Goal: Task Accomplishment & Management: Use online tool/utility

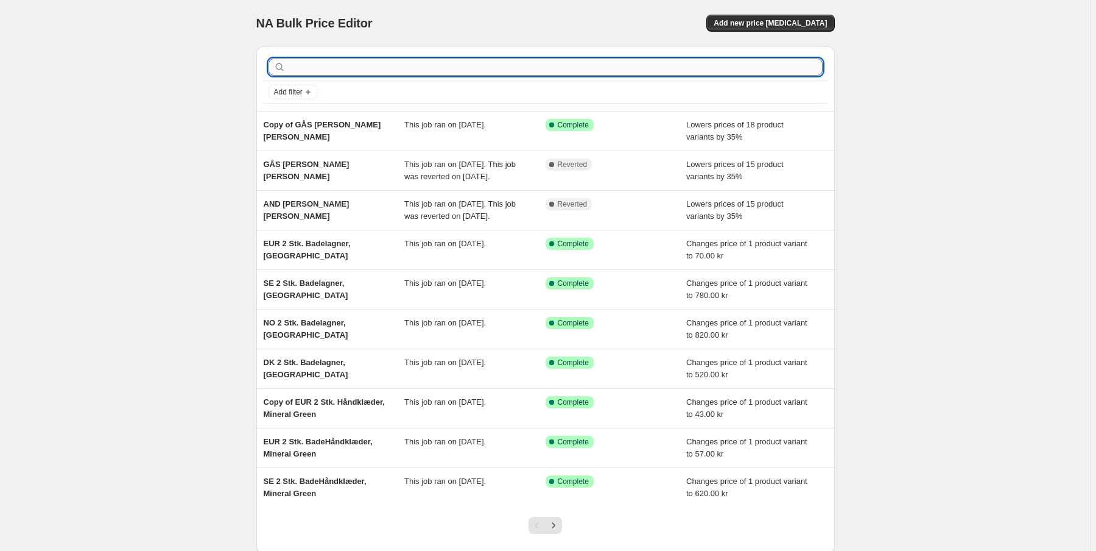
click at [328, 69] on input "text" at bounding box center [555, 66] width 535 height 17
type input "PLai"
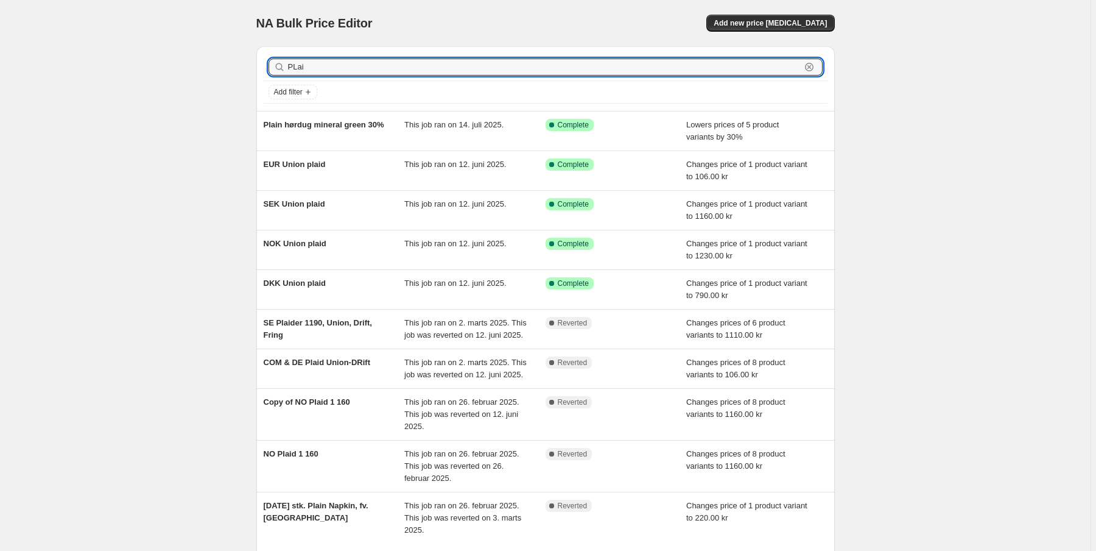
click at [328, 69] on input "PLai" at bounding box center [544, 66] width 513 height 17
type input "P"
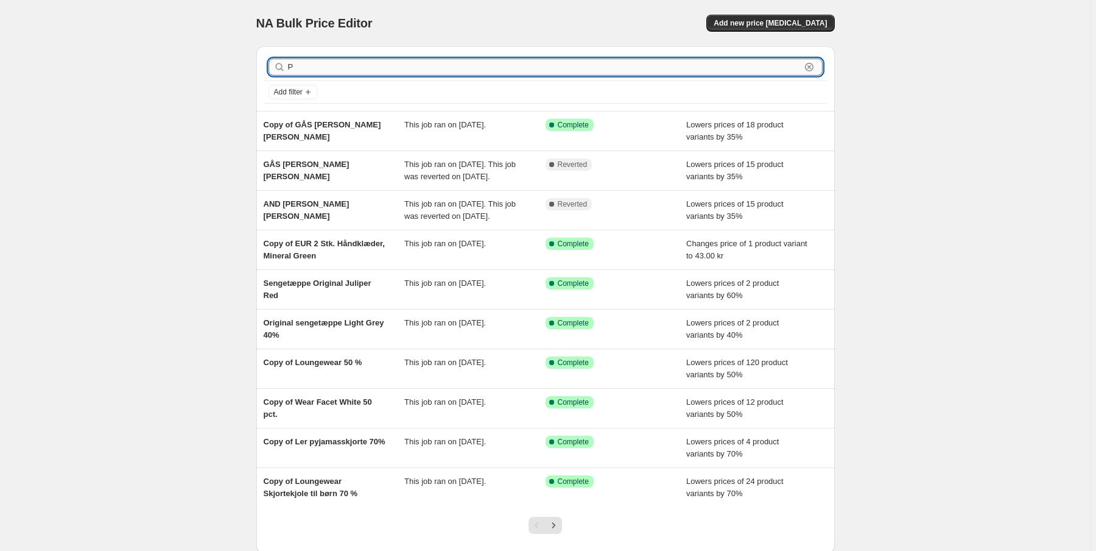
click at [309, 66] on input "P" at bounding box center [544, 66] width 513 height 17
type input "Pl"
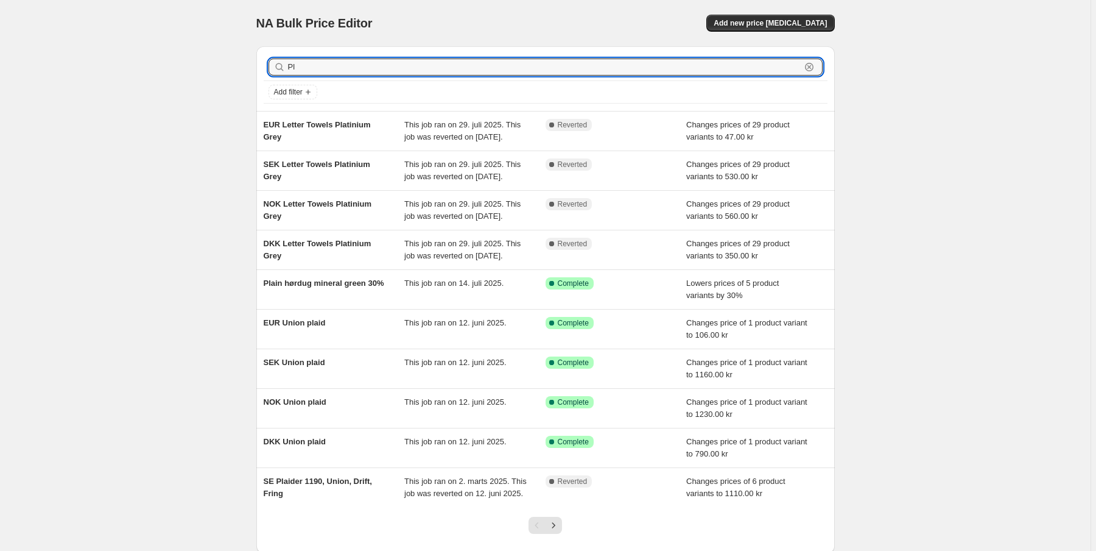
click at [309, 66] on input "Pl" at bounding box center [544, 66] width 513 height 17
type input "Plain"
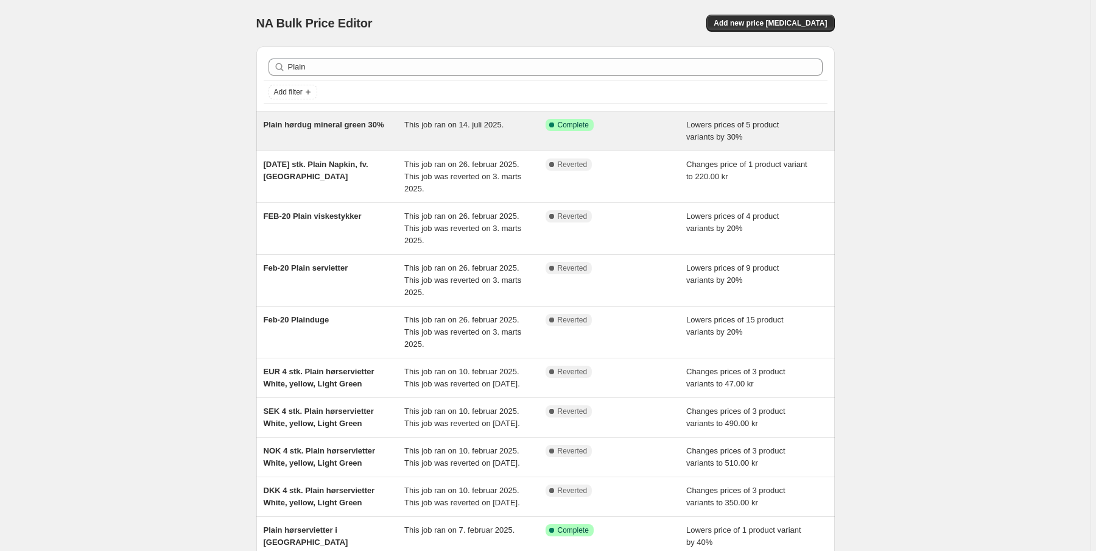
click at [353, 127] on span "Plain hørdug mineral green 30%" at bounding box center [324, 124] width 121 height 9
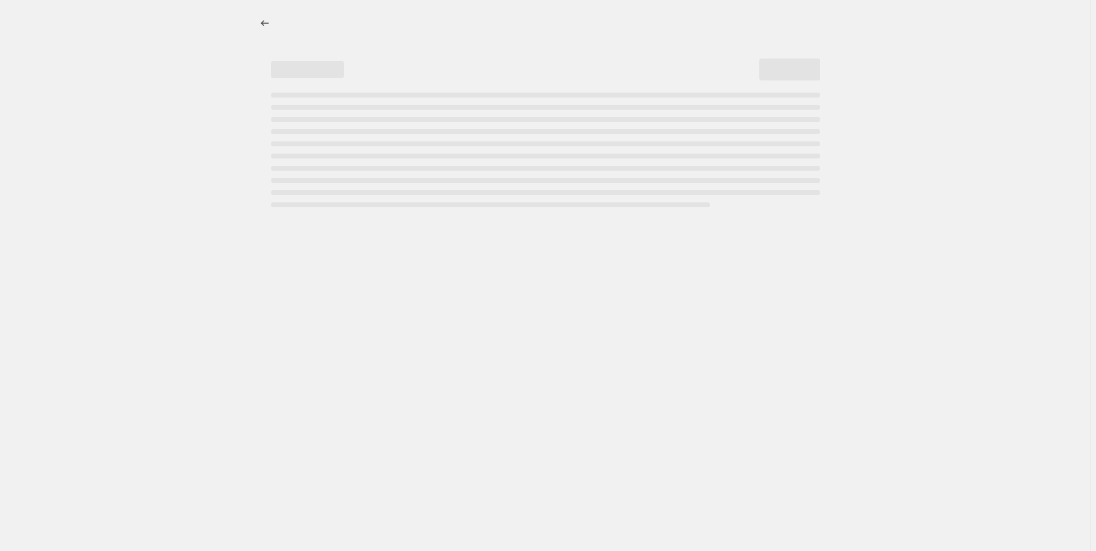
select select "percentage"
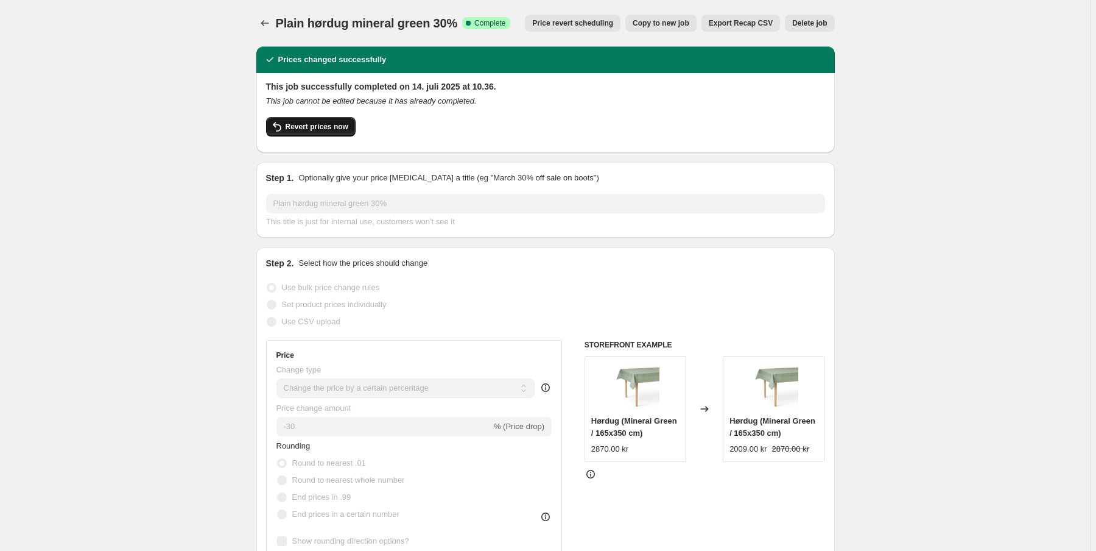
click at [319, 130] on span "Revert prices now" at bounding box center [317, 127] width 63 height 10
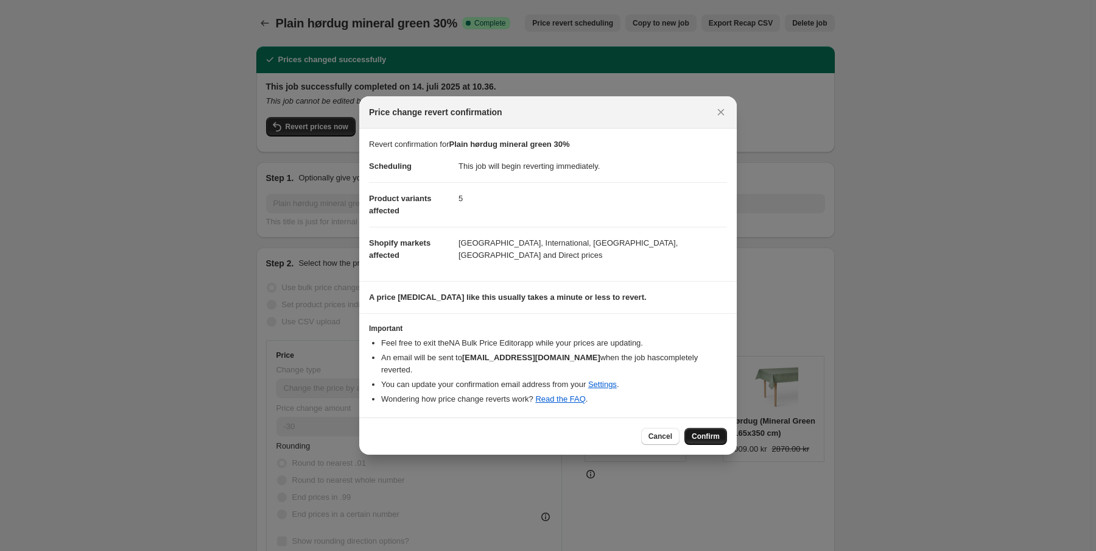
click at [712, 432] on span "Confirm" at bounding box center [706, 436] width 28 height 10
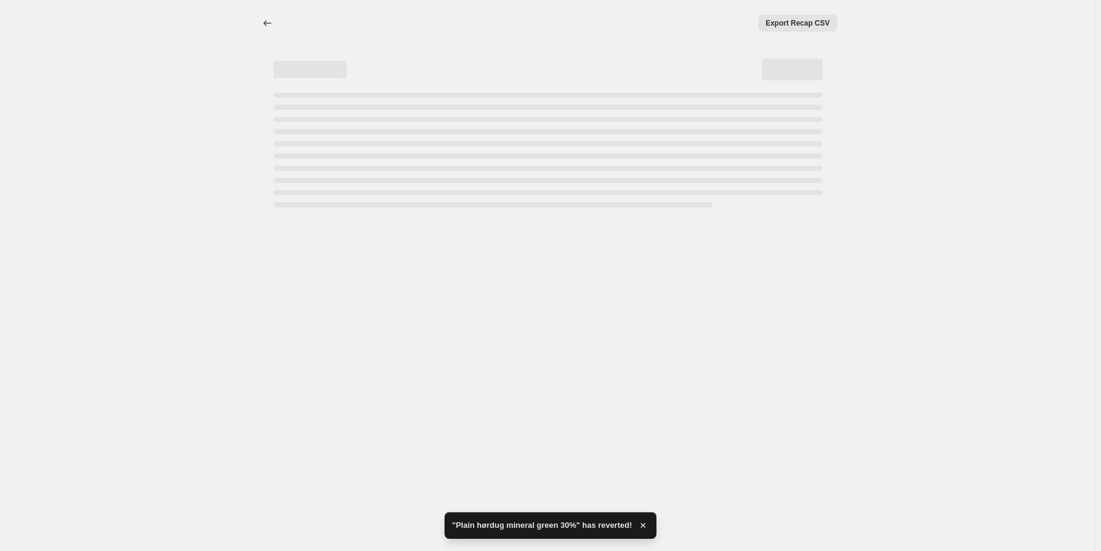
select select "percentage"
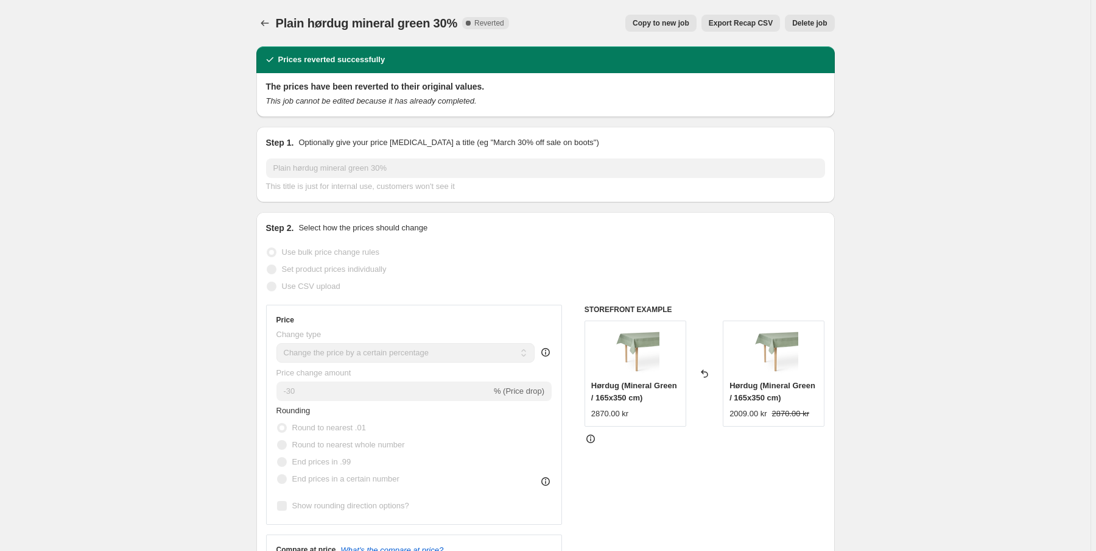
click at [663, 22] on span "Copy to new job" at bounding box center [661, 23] width 57 height 10
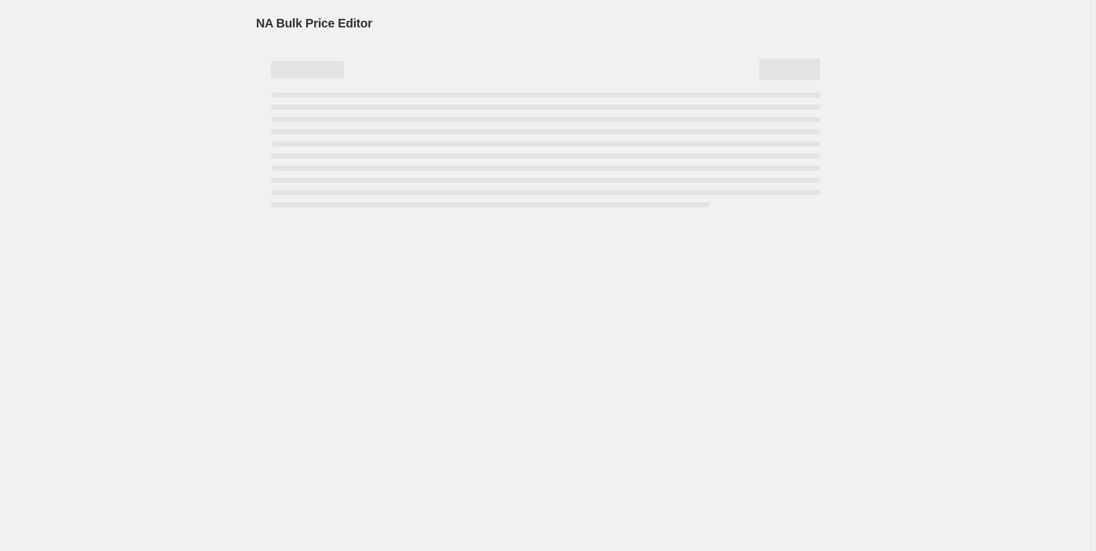
select select "percentage"
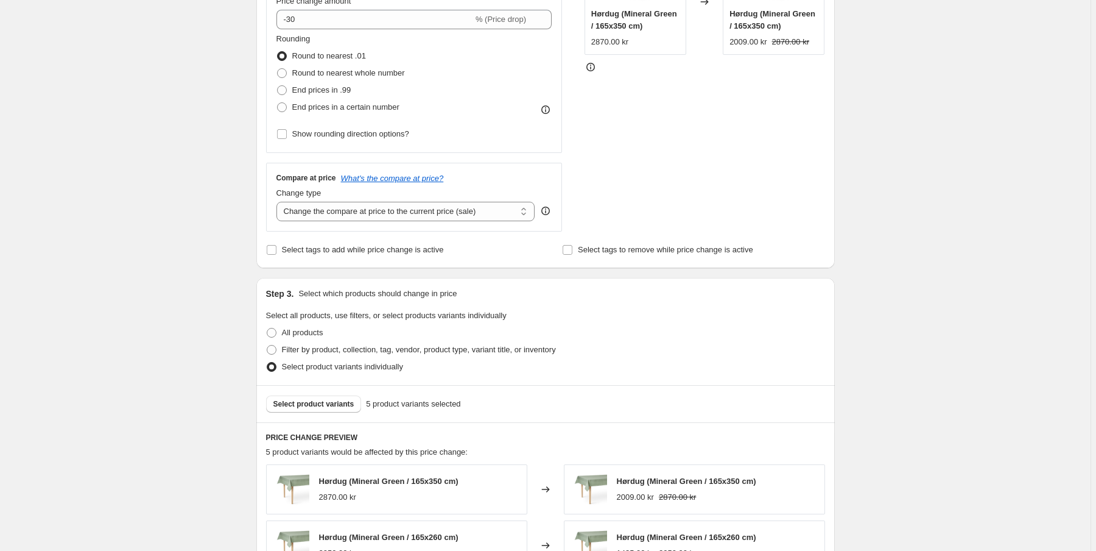
scroll to position [49, 0]
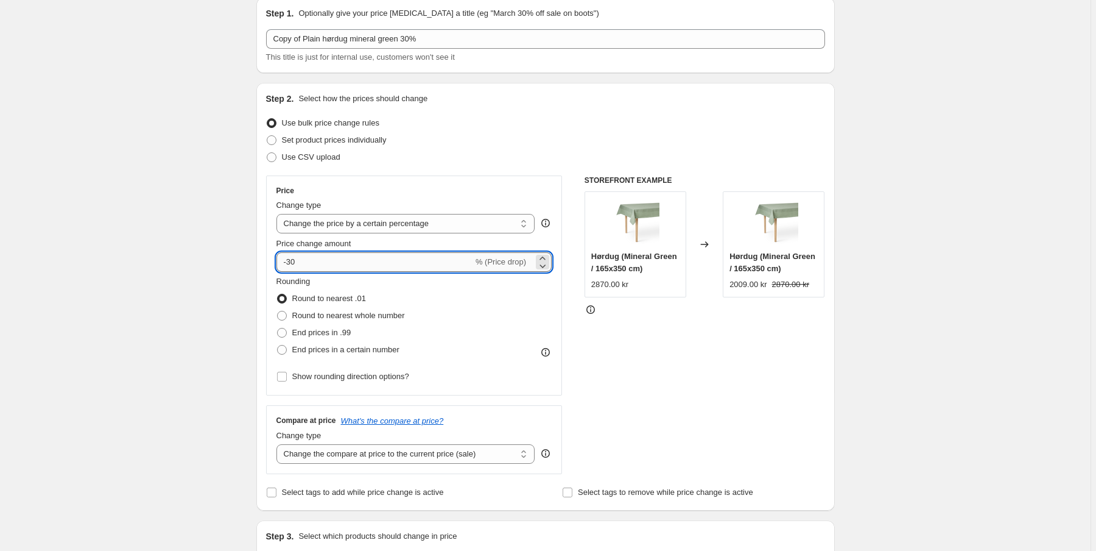
drag, startPoint x: 300, startPoint y: 261, endPoint x: 288, endPoint y: 263, distance: 11.8
click at [288, 263] on input "-30" at bounding box center [375, 261] width 197 height 19
type input "-40"
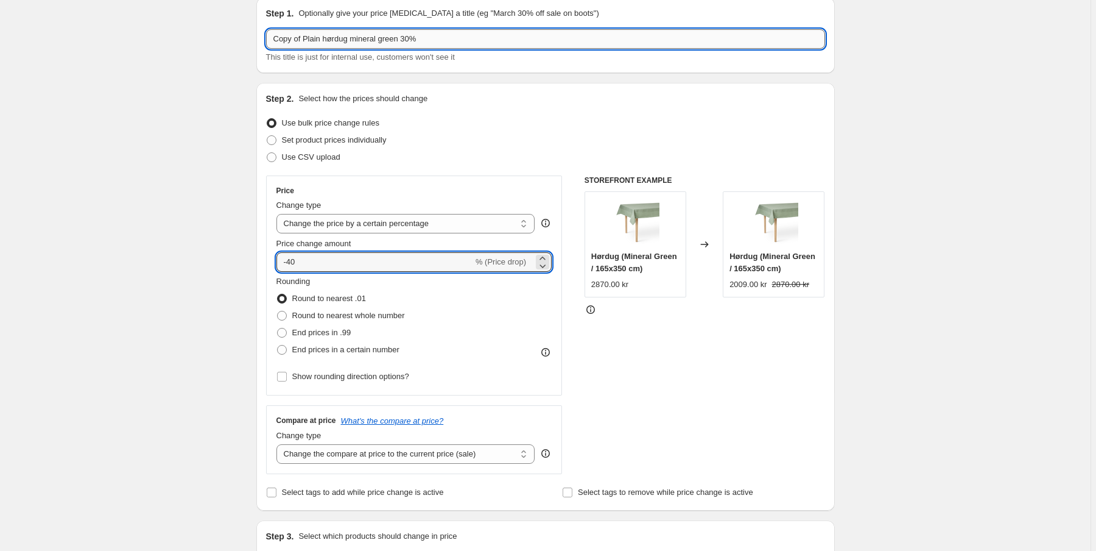
click at [402, 41] on input "Copy of Plain hørdug mineral green 30%" at bounding box center [545, 38] width 559 height 19
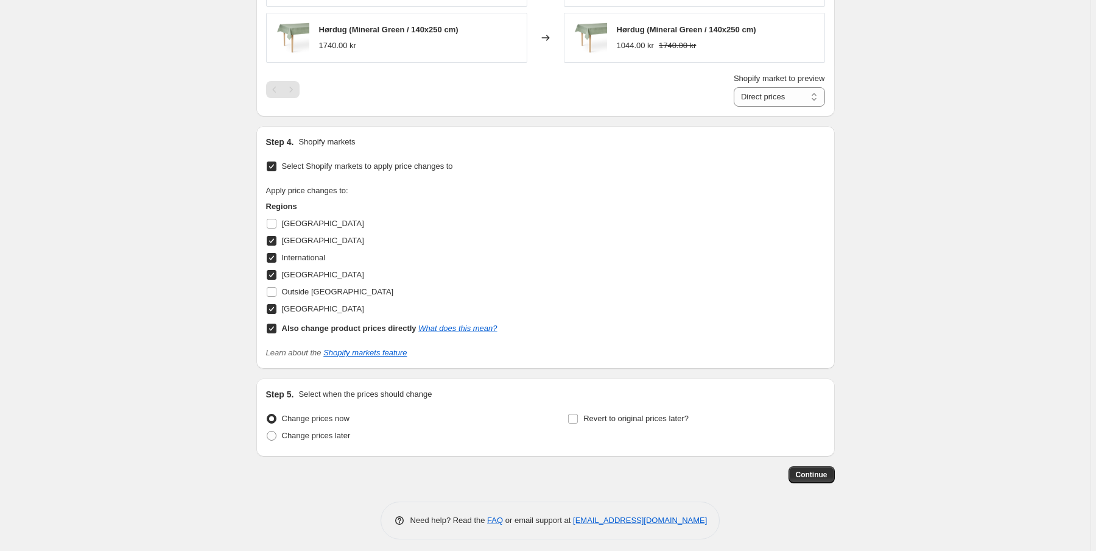
scroll to position [972, 0]
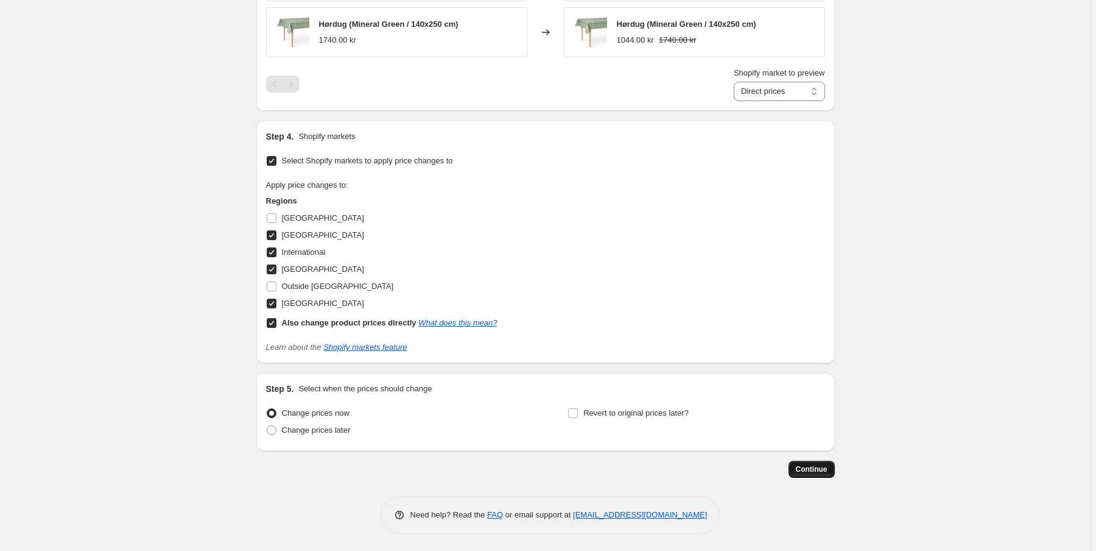
type input "Plain hørdug mineral green 40%"
click at [817, 465] on span "Continue" at bounding box center [812, 469] width 32 height 10
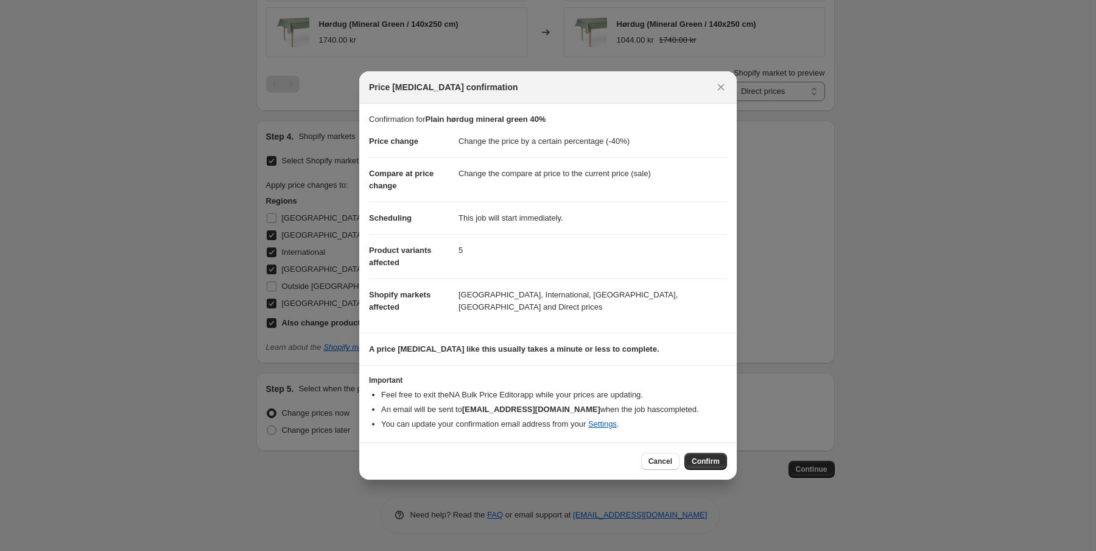
drag, startPoint x: 713, startPoint y: 463, endPoint x: 685, endPoint y: 407, distance: 62.6
click at [713, 462] on span "Confirm" at bounding box center [706, 461] width 28 height 10
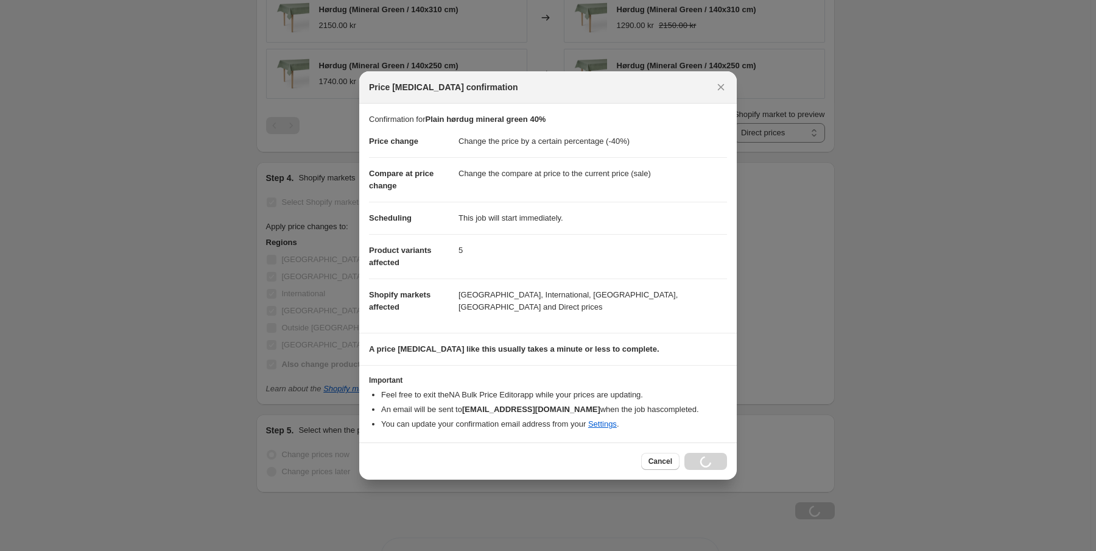
scroll to position [1014, 0]
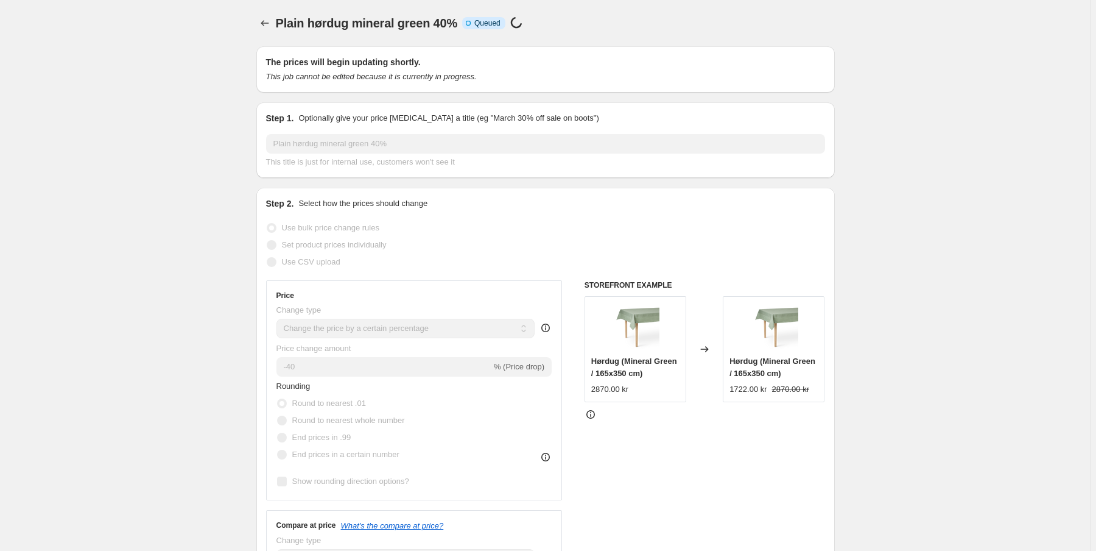
select select "percentage"
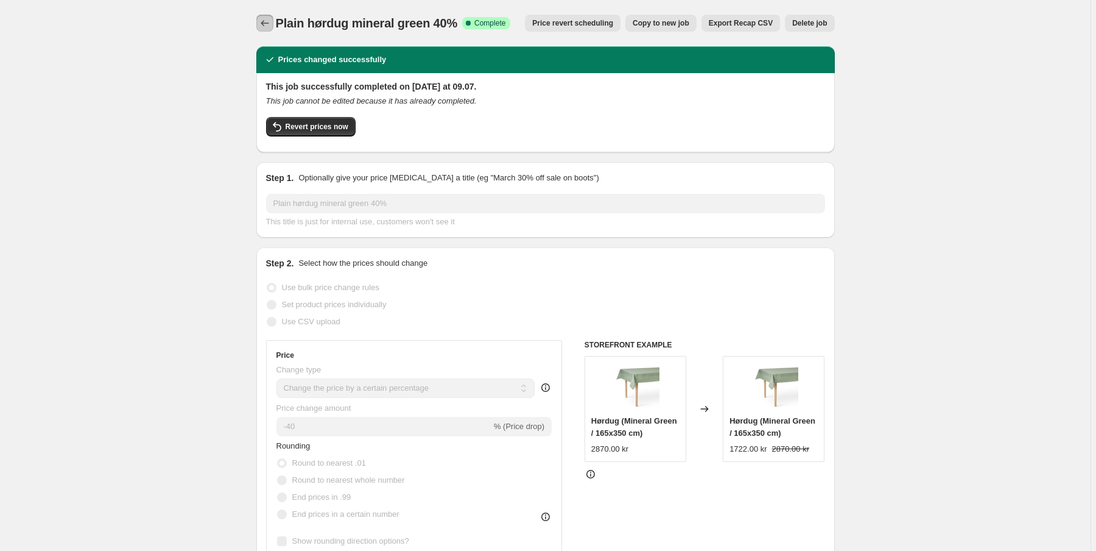
click at [264, 20] on icon "Price change jobs" at bounding box center [265, 23] width 12 height 12
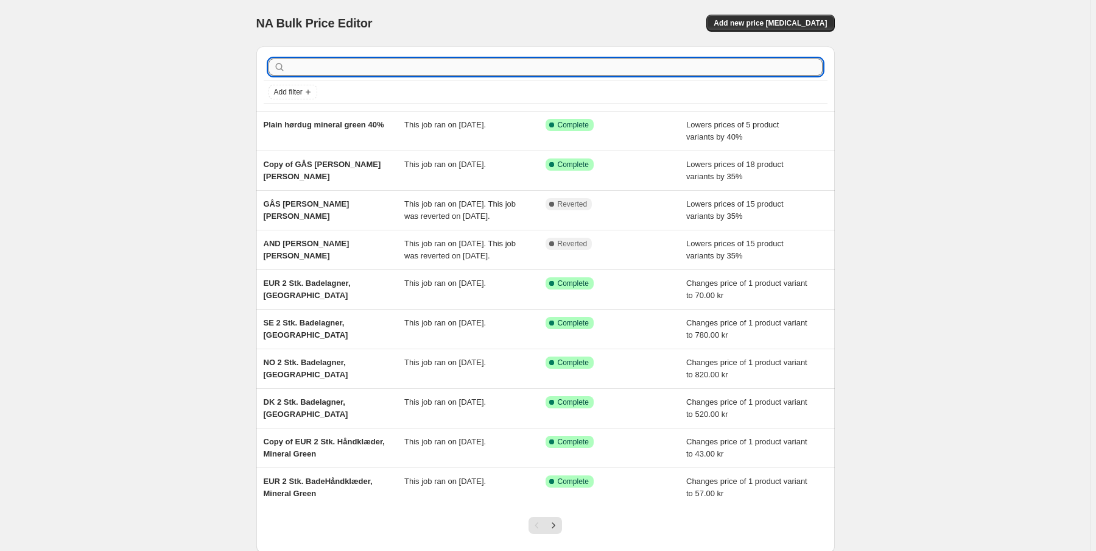
click at [355, 62] on input "text" at bounding box center [555, 66] width 535 height 17
type input "or"
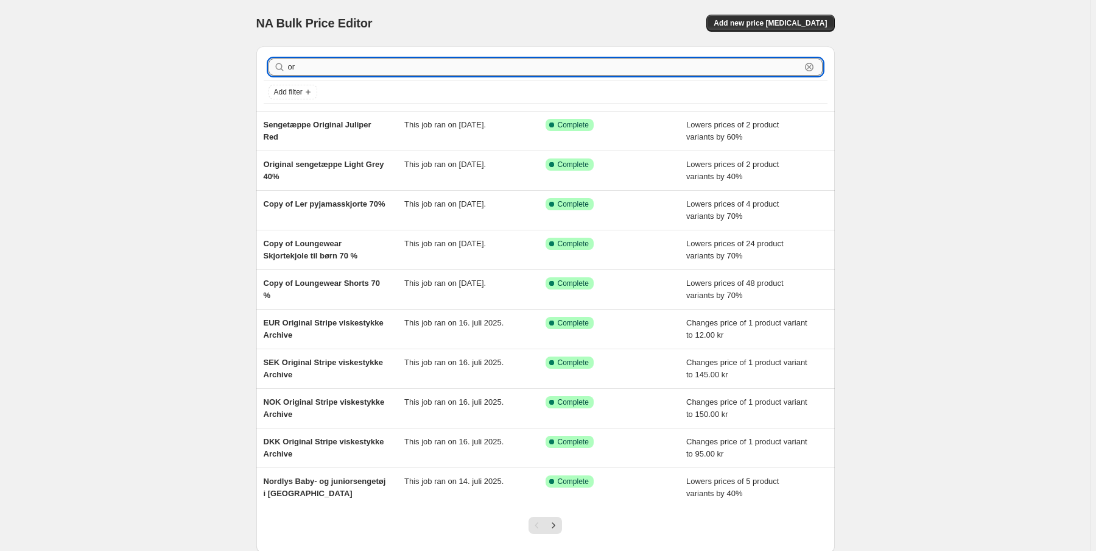
click at [328, 64] on input "or" at bounding box center [544, 66] width 513 height 17
drag, startPoint x: 316, startPoint y: 69, endPoint x: 262, endPoint y: 63, distance: 54.5
click at [262, 63] on div "or Clear Add filter" at bounding box center [545, 78] width 579 height 65
type input "bor"
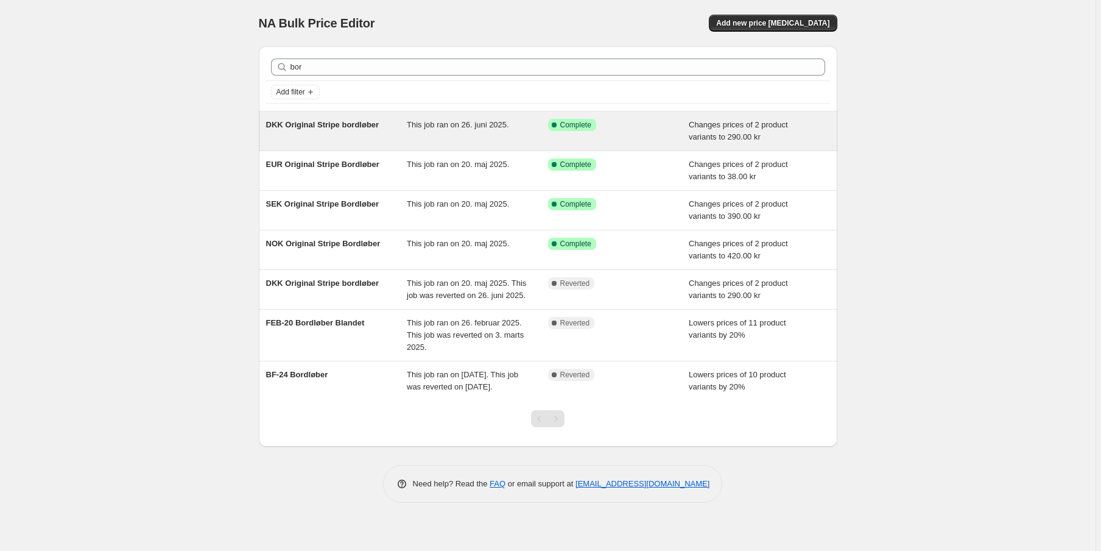
click at [341, 122] on span "DKK Original Stripe bordløber" at bounding box center [322, 124] width 113 height 9
